Goal: Information Seeking & Learning: Learn about a topic

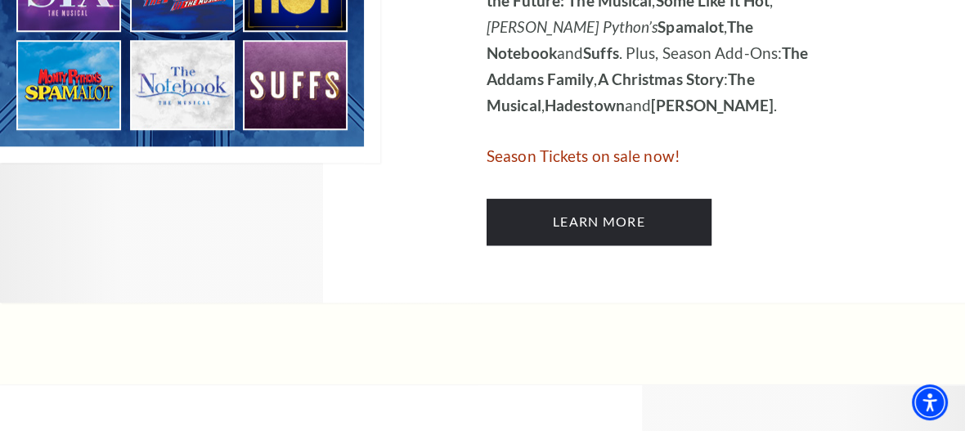
scroll to position [1258, 0]
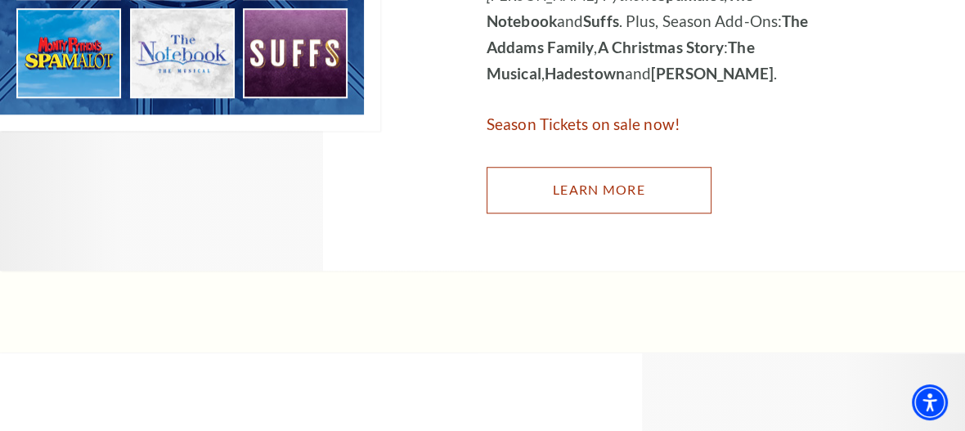
click at [600, 169] on link "Learn More" at bounding box center [598, 190] width 225 height 46
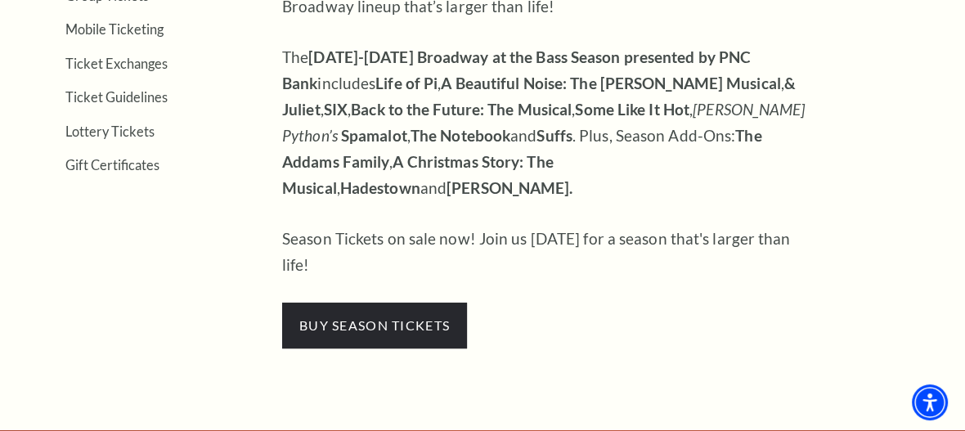
scroll to position [677, 0]
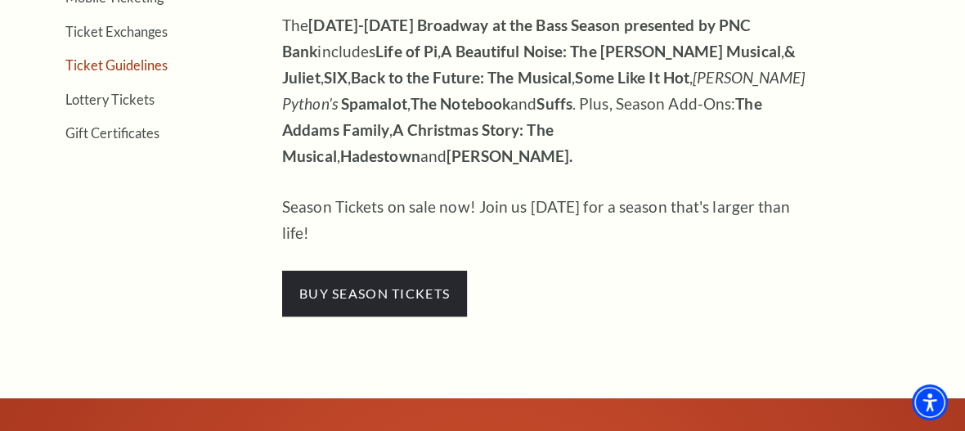
click at [106, 61] on link "Ticket Guidelines" at bounding box center [116, 65] width 102 height 16
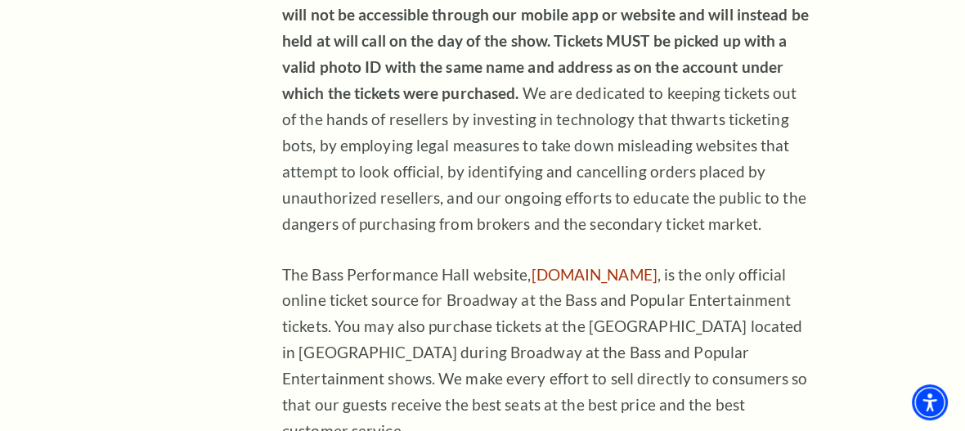
scroll to position [1162, 0]
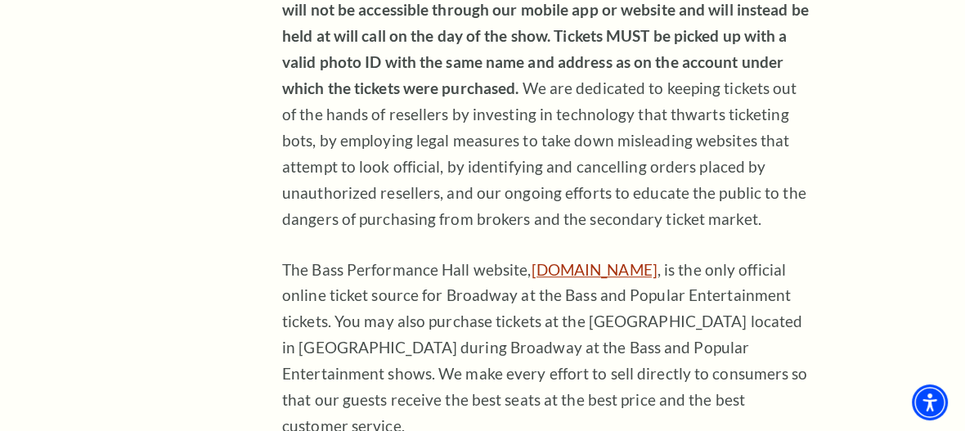
click at [568, 260] on link "basshall.com" at bounding box center [594, 269] width 126 height 19
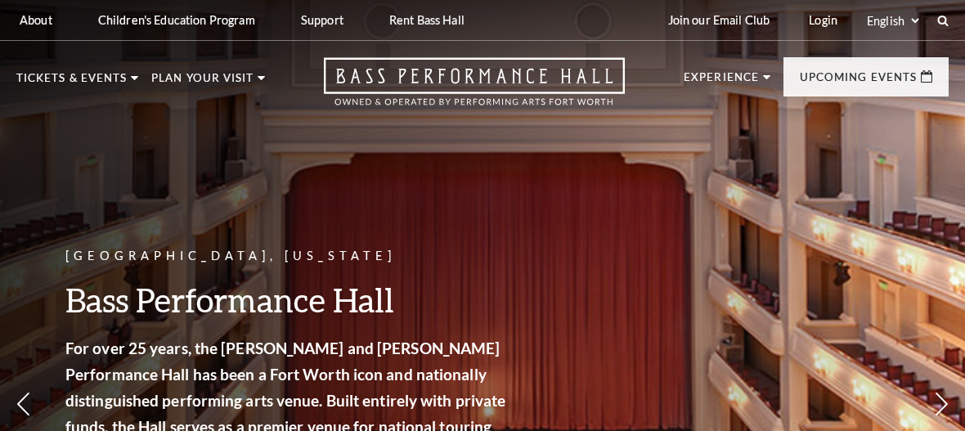
click at [569, 210] on div "[GEOGRAPHIC_DATA], [US_STATE] Bass Performance Hall For over 25 years, the [PER…" at bounding box center [482, 351] width 965 height 737
drag, startPoint x: 569, startPoint y: 210, endPoint x: 564, endPoint y: 317, distance: 107.2
click at [564, 317] on div "Fort Worth, Texas Bass Performance Hall For over 25 years, the Nancy Lee and Pe…" at bounding box center [482, 351] width 965 height 737
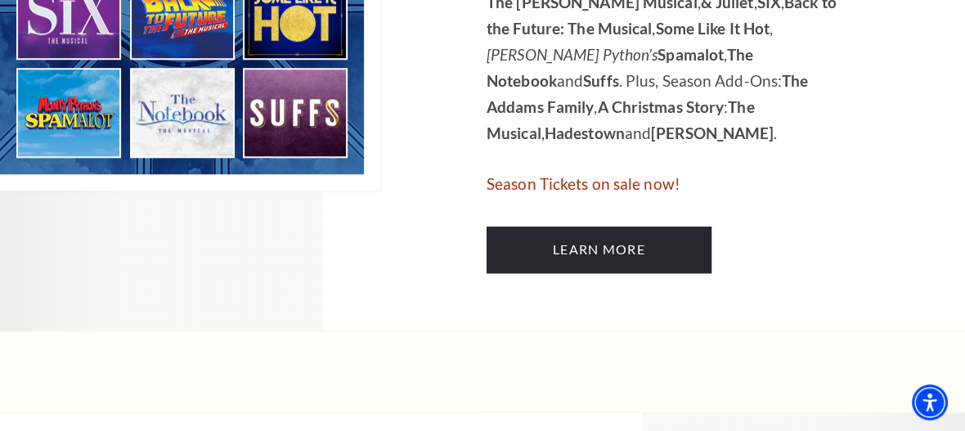
scroll to position [1226, 0]
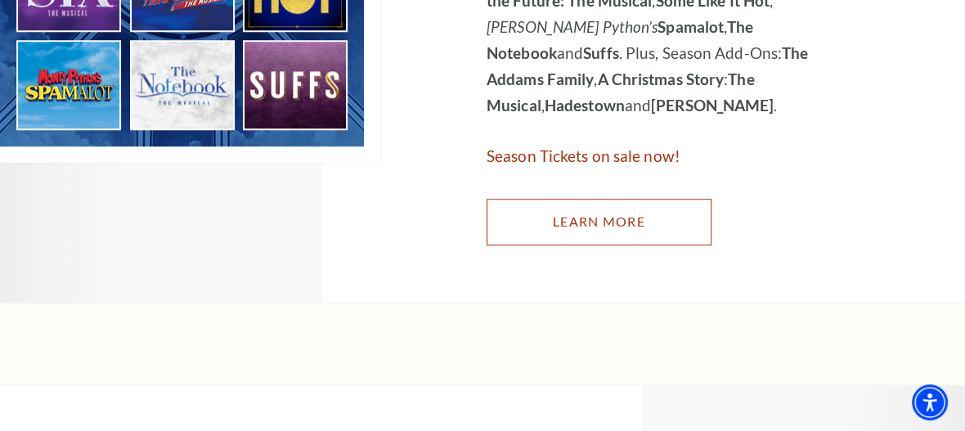
click at [593, 199] on link "Learn More" at bounding box center [598, 222] width 225 height 46
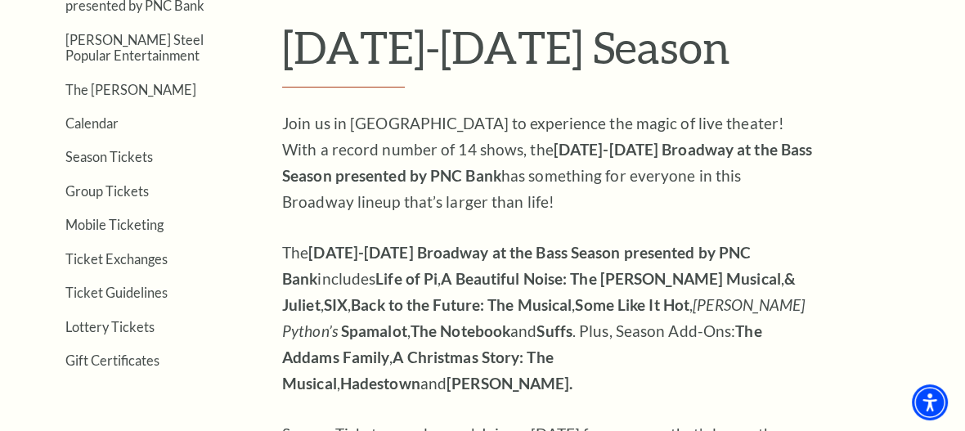
scroll to position [451, 0]
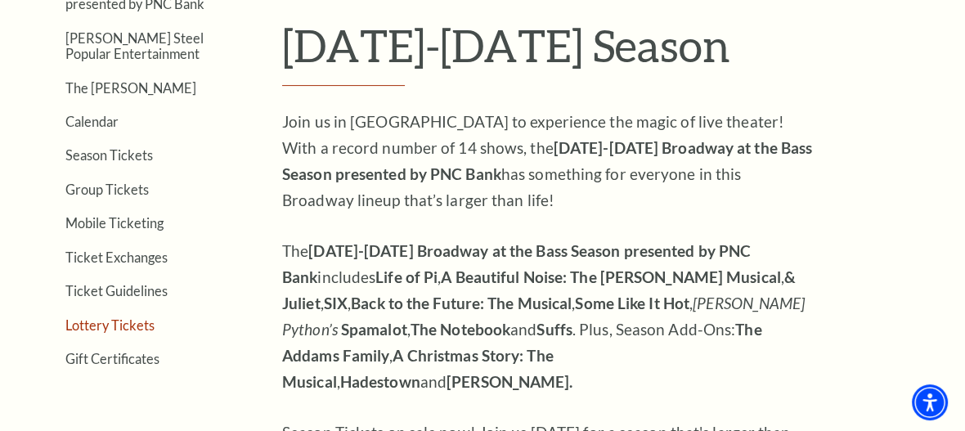
click at [100, 321] on link "Lottery Tickets" at bounding box center [109, 325] width 89 height 16
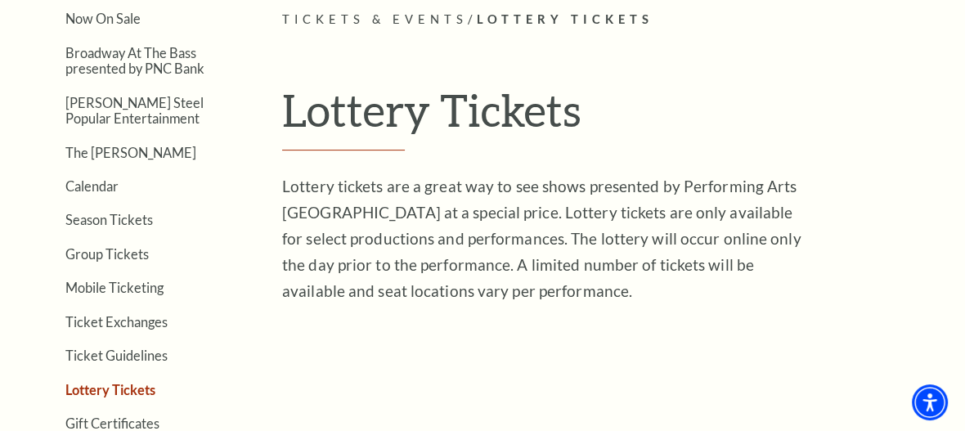
scroll to position [419, 0]
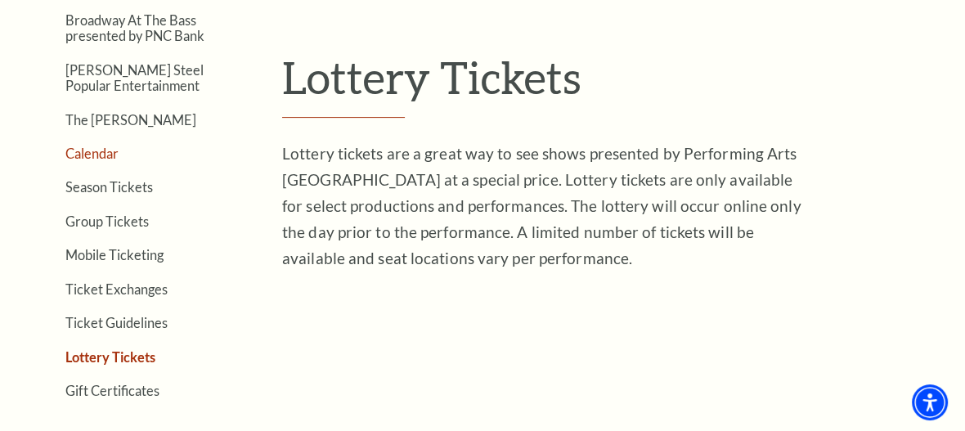
click at [96, 156] on link "Calendar" at bounding box center [91, 154] width 53 height 16
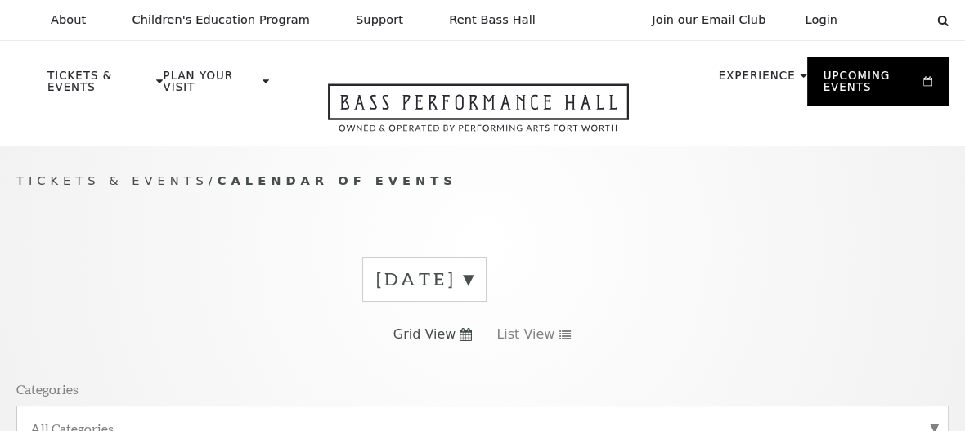
scroll to position [146, 0]
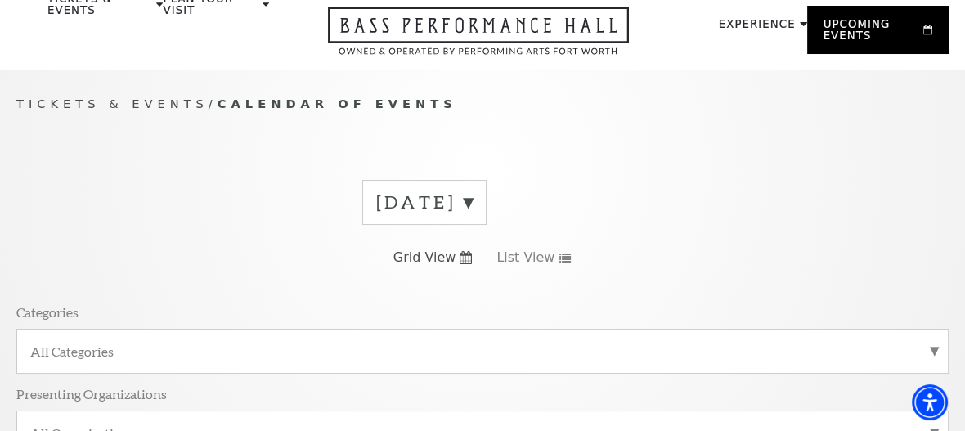
scroll to position [0, 0]
